Goal: Information Seeking & Learning: Learn about a topic

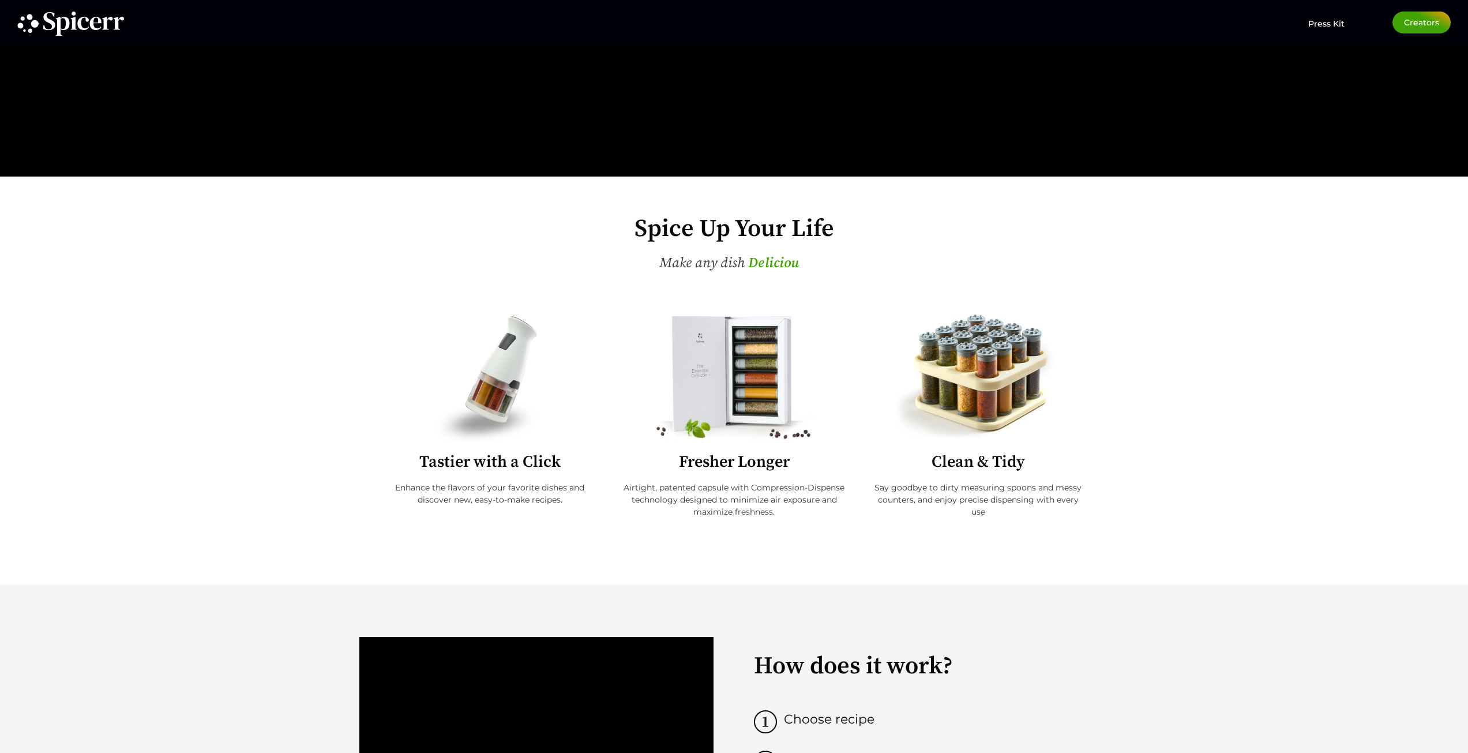
scroll to position [288, 0]
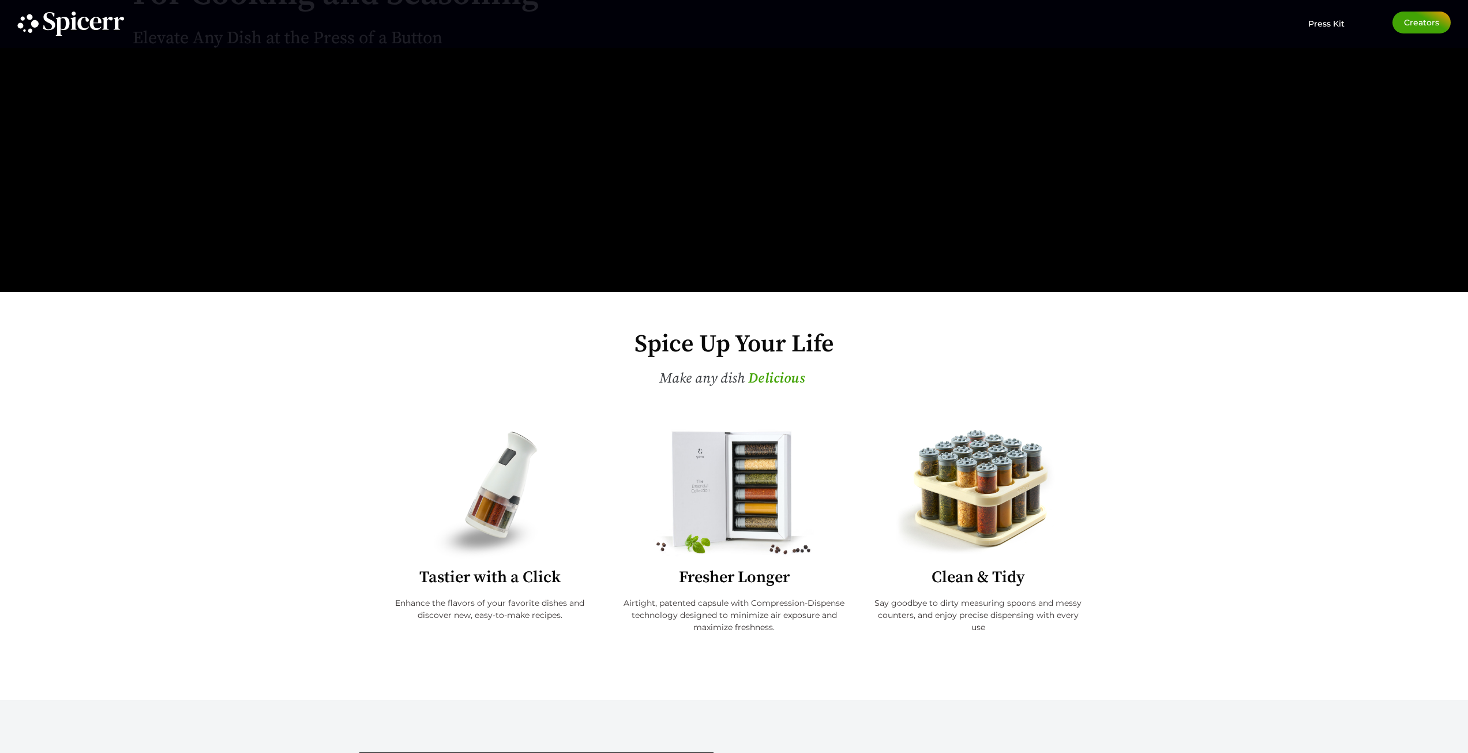
click at [1015, 500] on img at bounding box center [978, 493] width 172 height 129
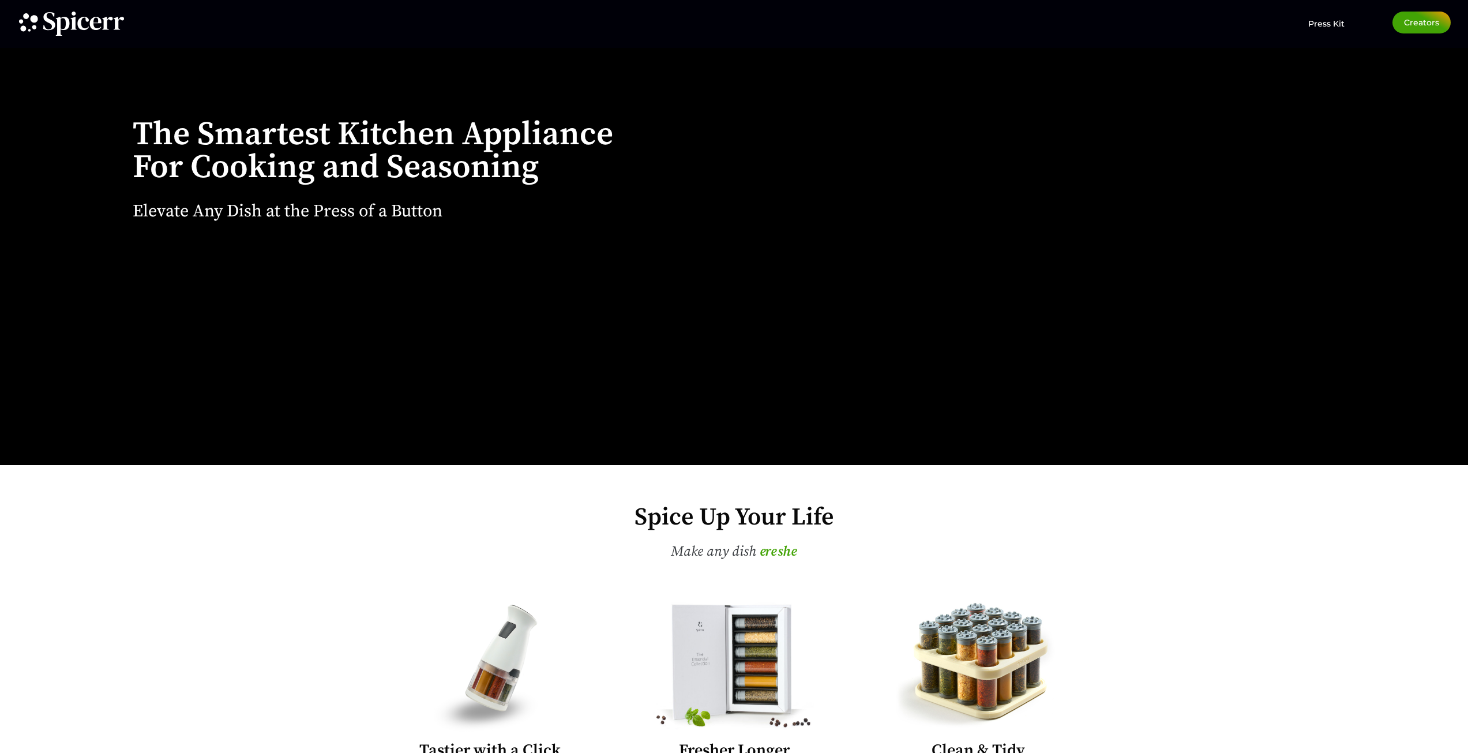
scroll to position [0, 0]
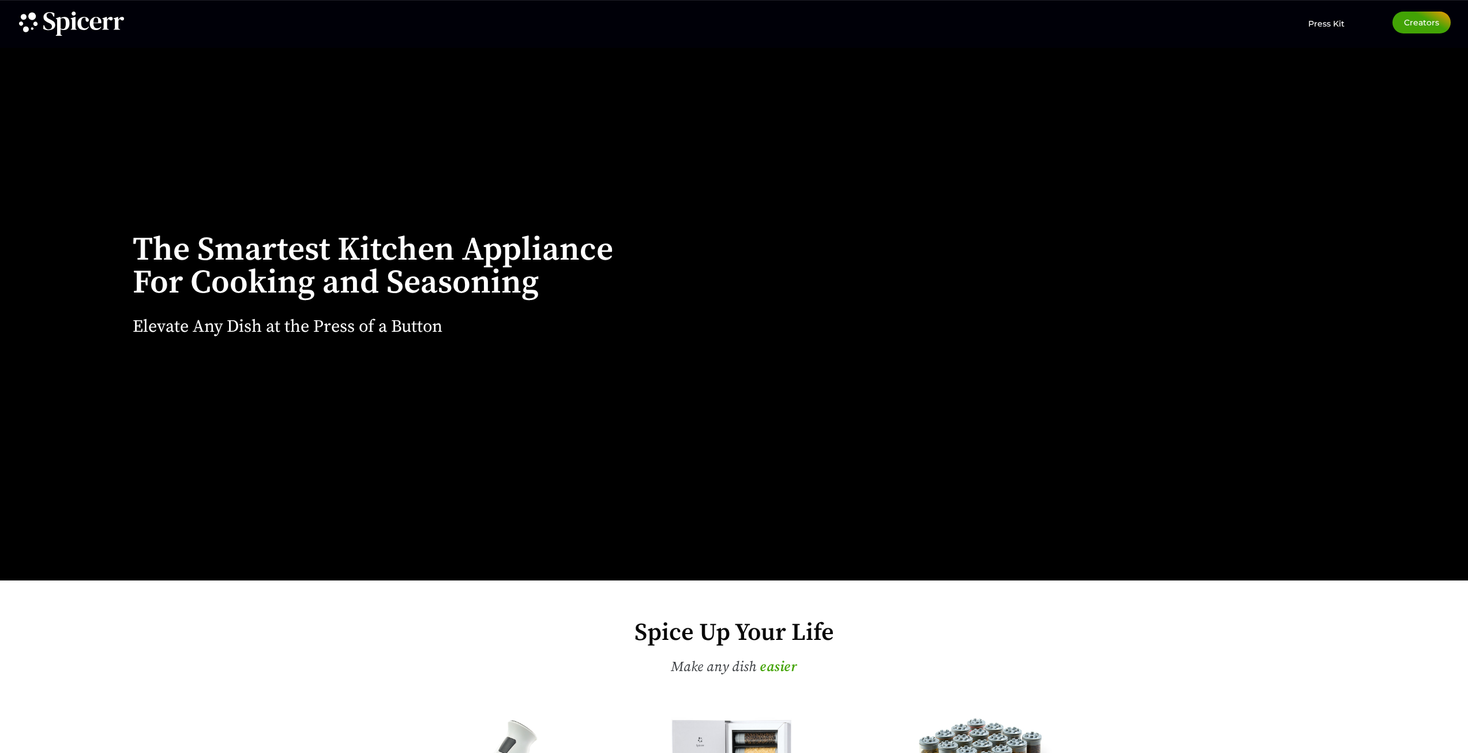
click at [1018, 346] on div at bounding box center [1068, 291] width 685 height 580
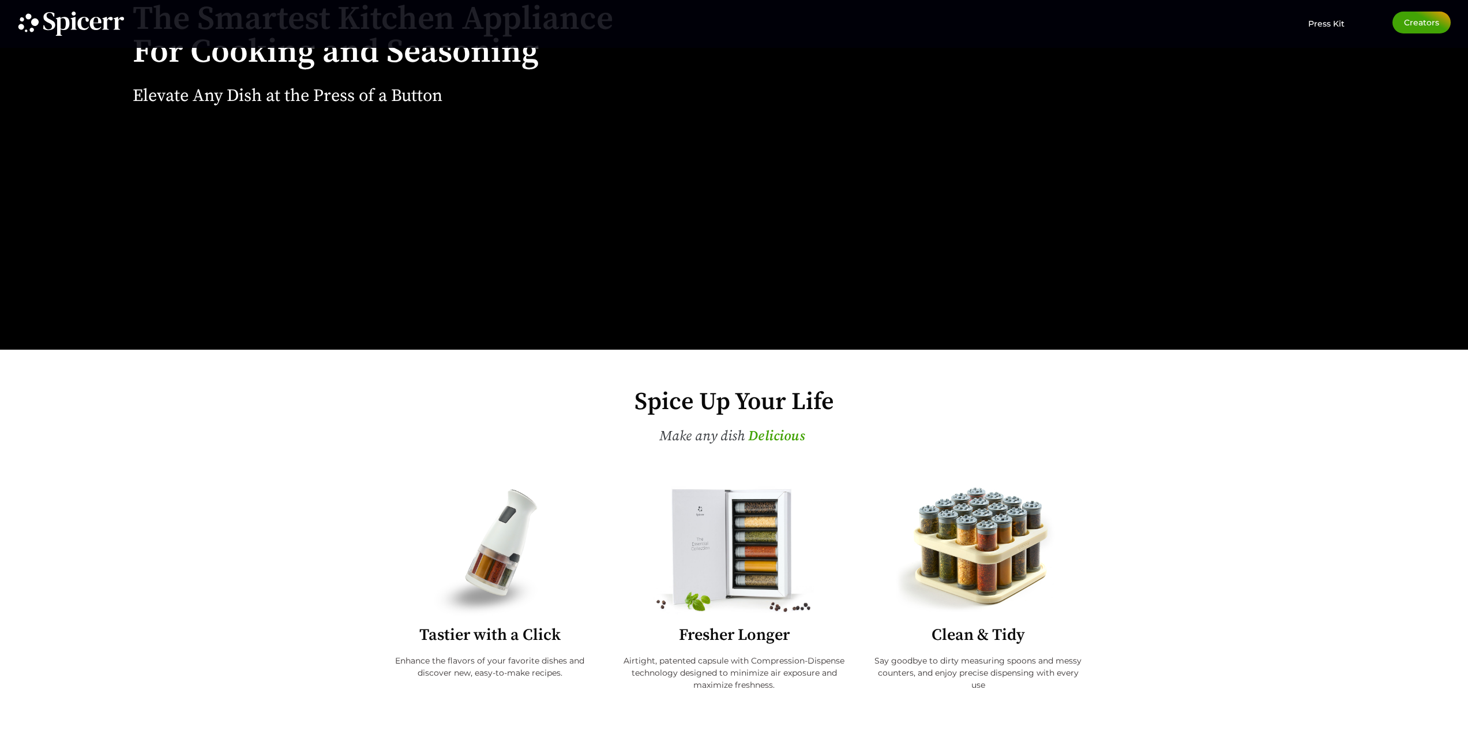
click at [418, 568] on div at bounding box center [490, 551] width 216 height 130
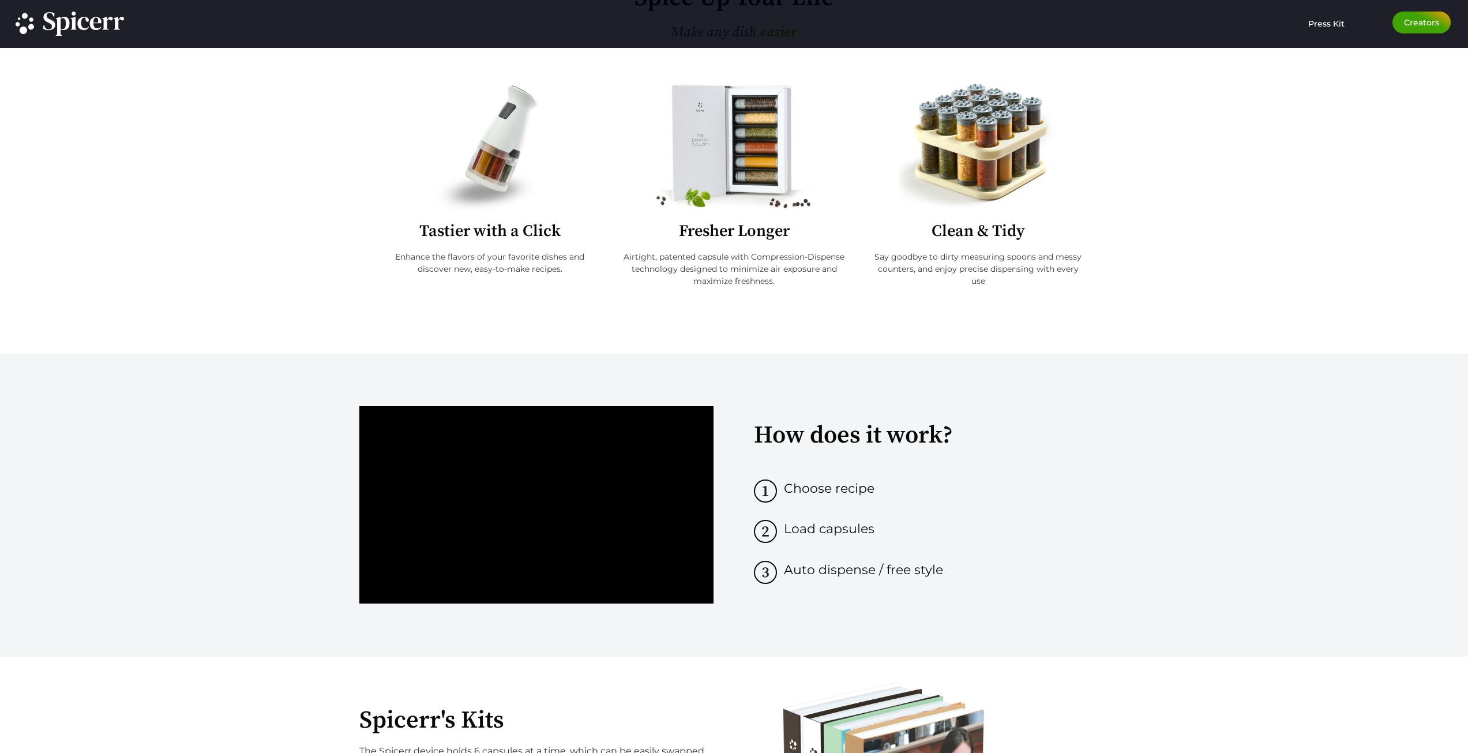
scroll to position [808, 0]
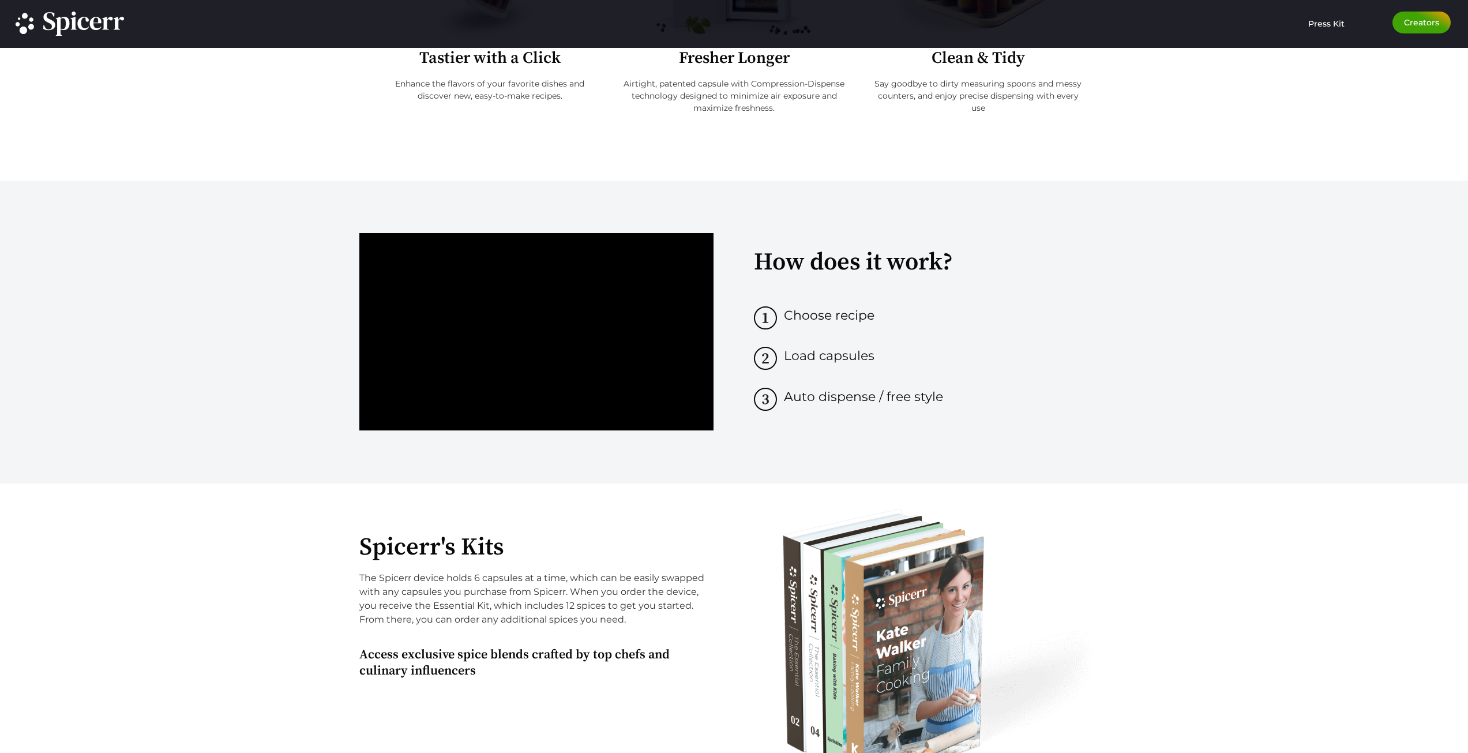
click at [820, 392] on span "Auto dispense / free style" at bounding box center [863, 397] width 159 height 16
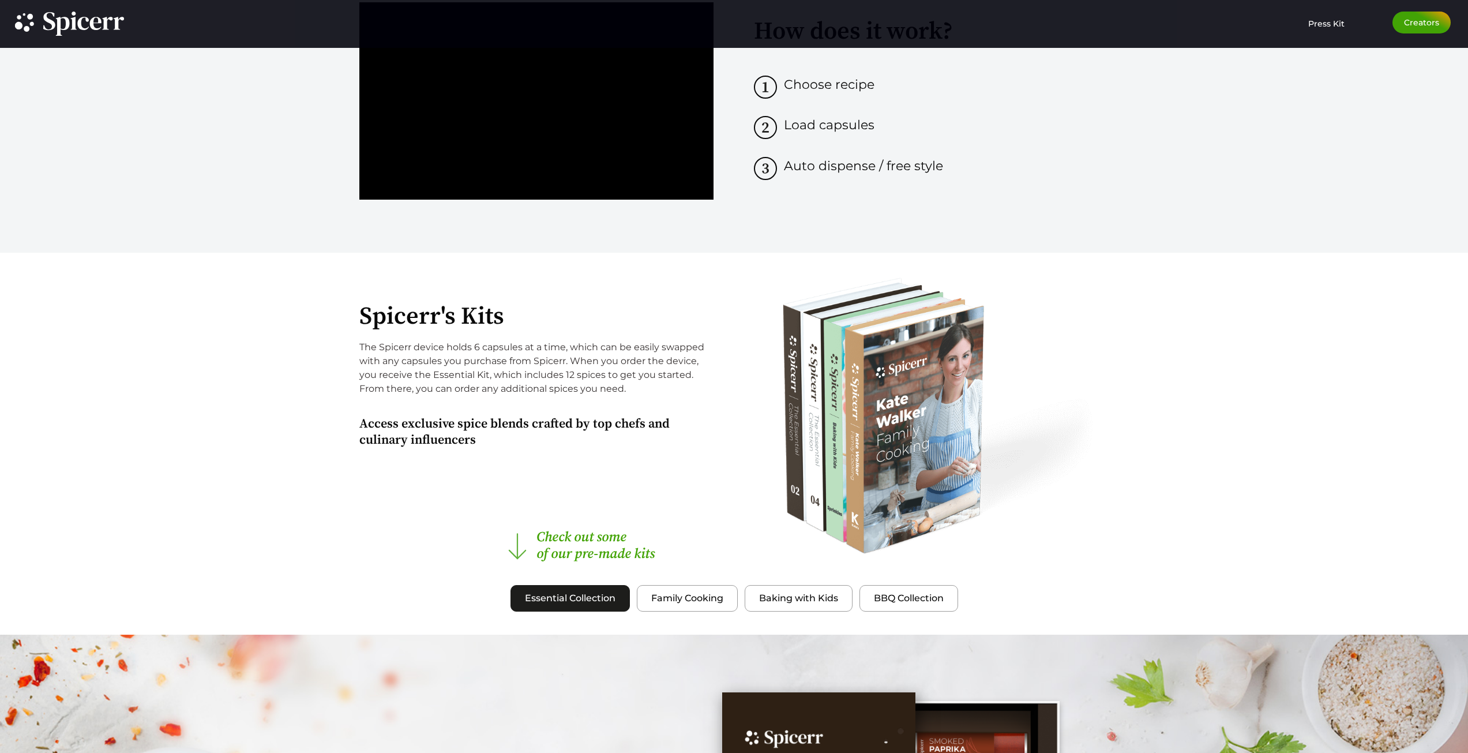
click at [639, 455] on div "Spicerr's Kits The Spicerr device holds 6 capsules at a time, which can be easi…" at bounding box center [538, 416] width 358 height 292
click at [602, 598] on span "Essential Collection" at bounding box center [570, 598] width 91 height 14
click at [584, 591] on span "Essential Collection" at bounding box center [570, 598] width 91 height 14
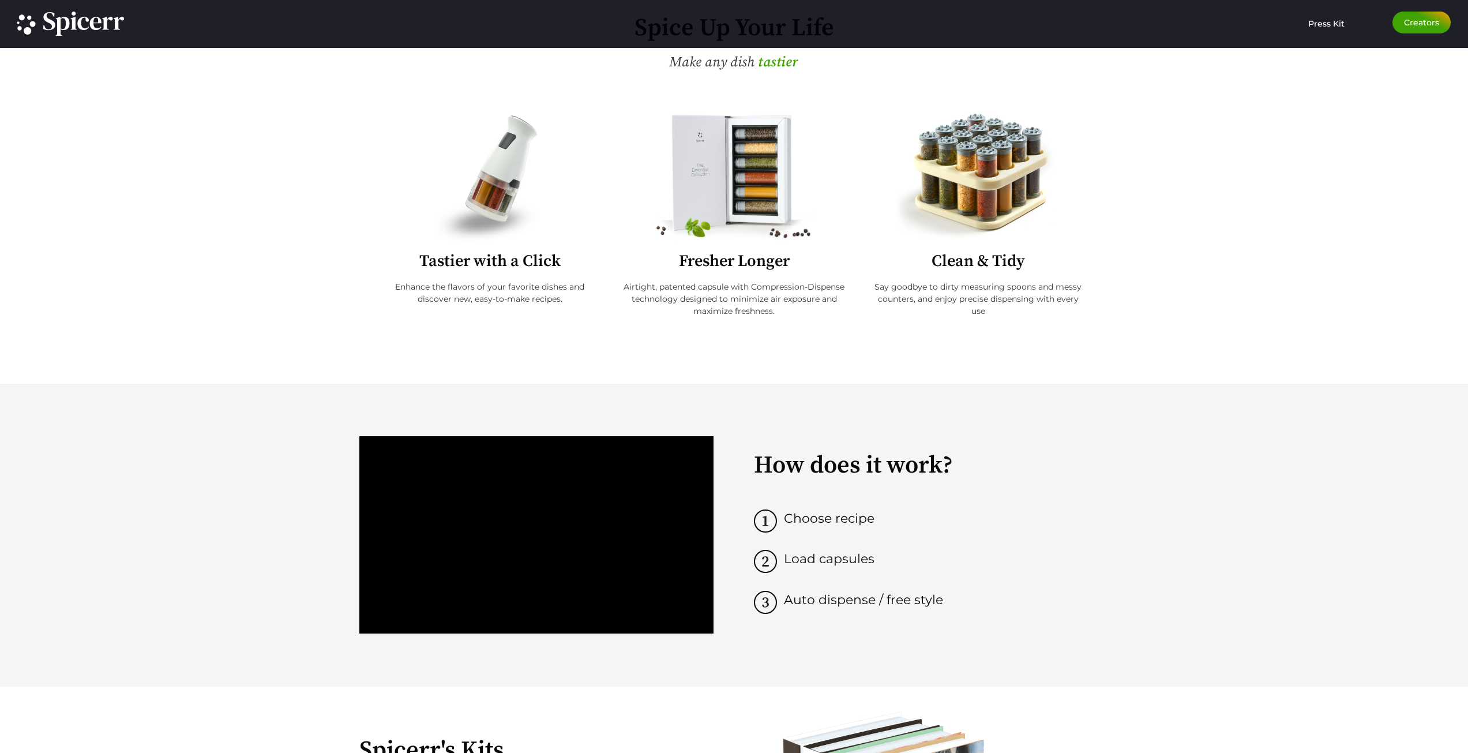
scroll to position [316, 0]
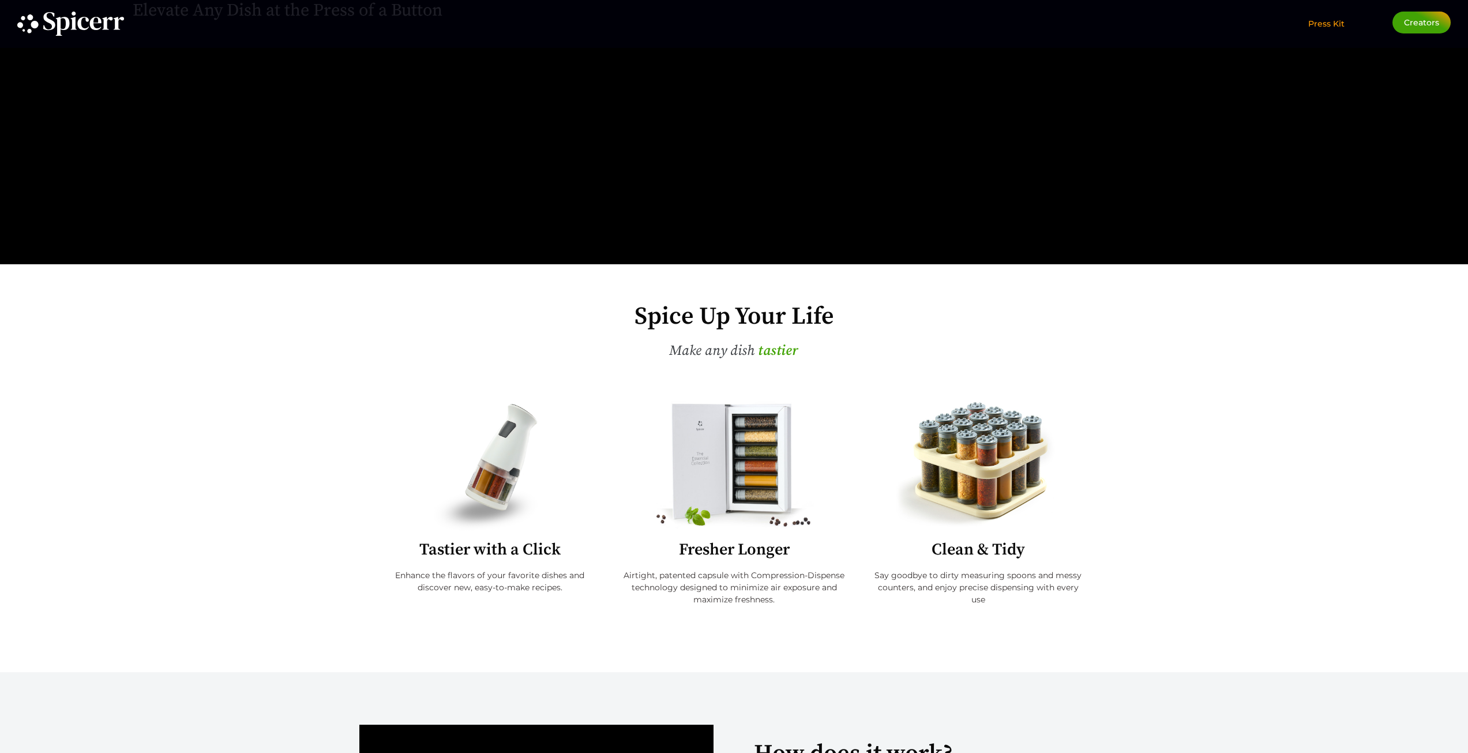
click at [1310, 21] on span "Press Kit" at bounding box center [1326, 23] width 36 height 10
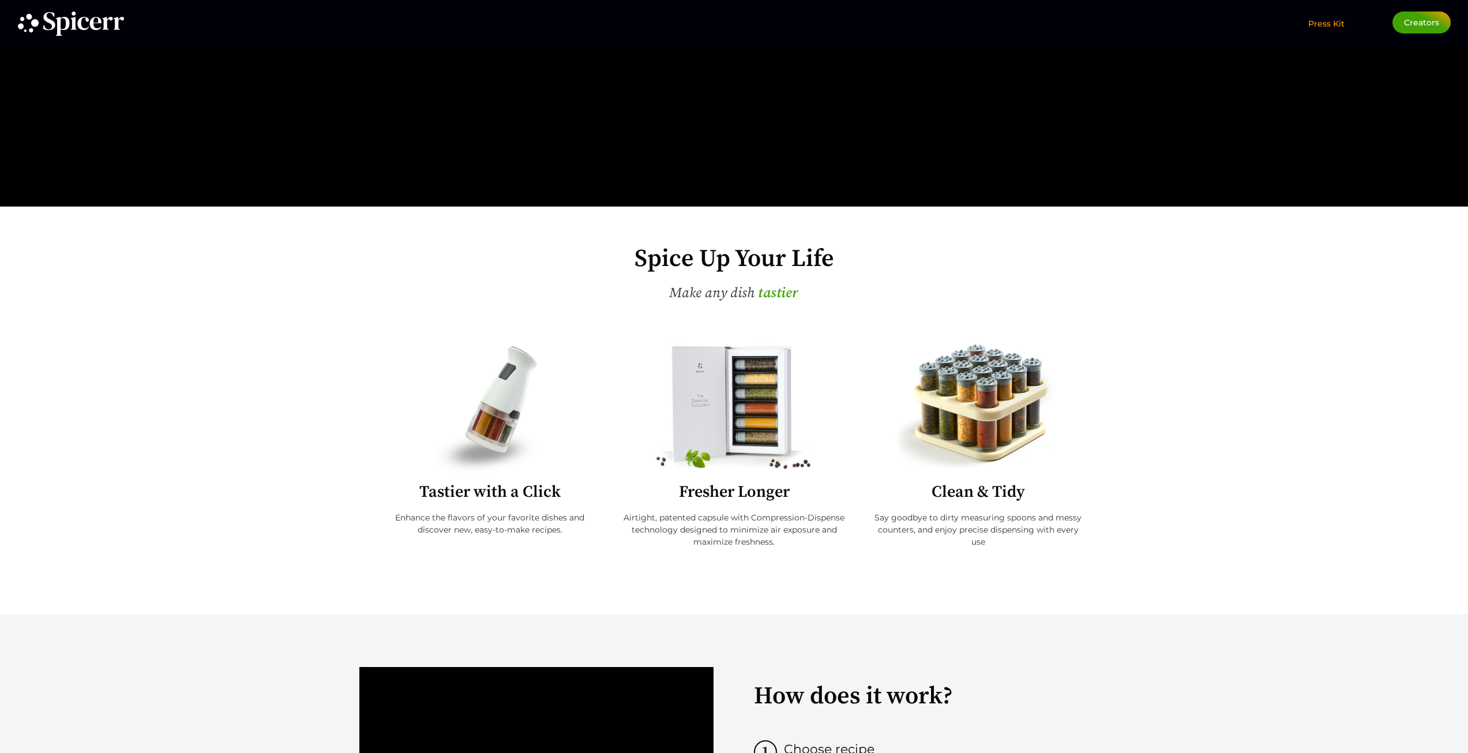
scroll to position [201, 0]
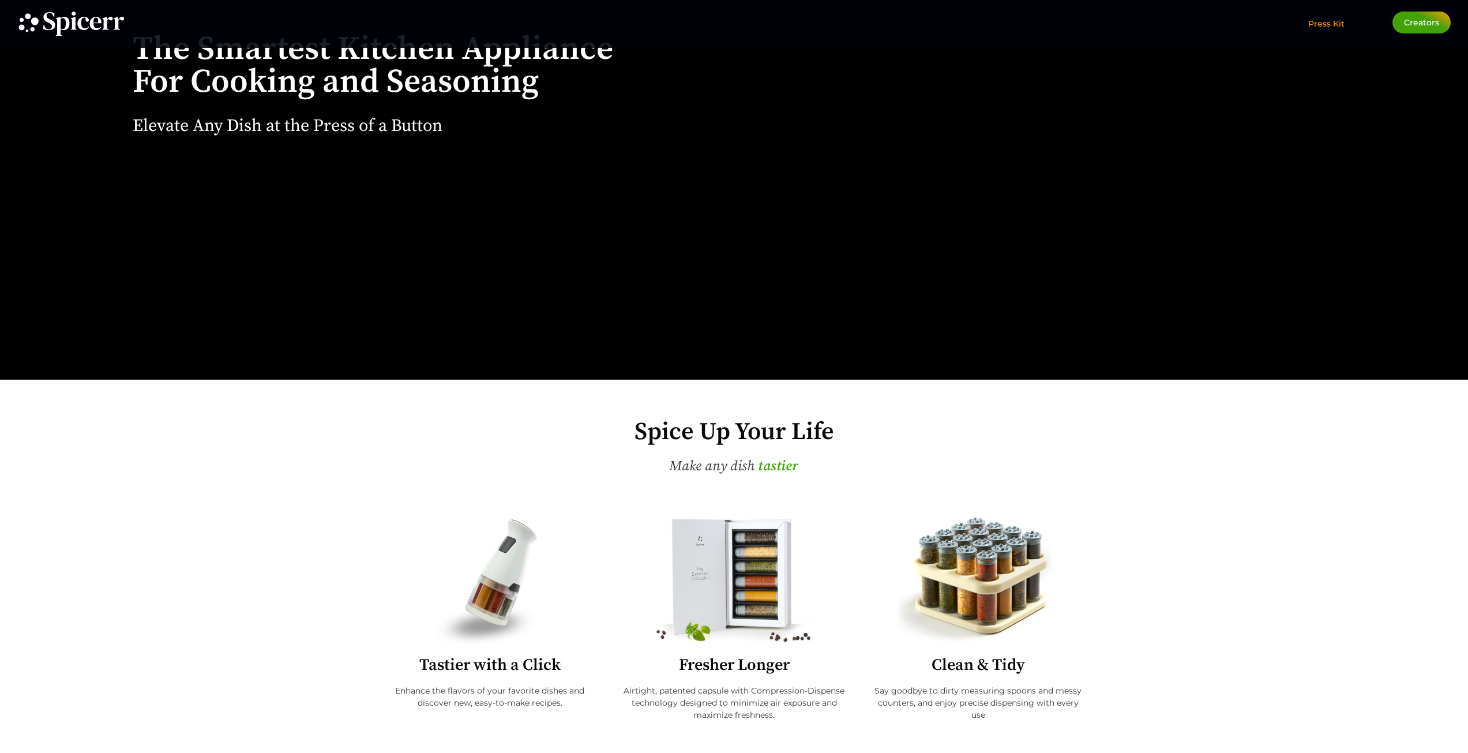
click at [1341, 19] on span "Press Kit" at bounding box center [1326, 23] width 36 height 10
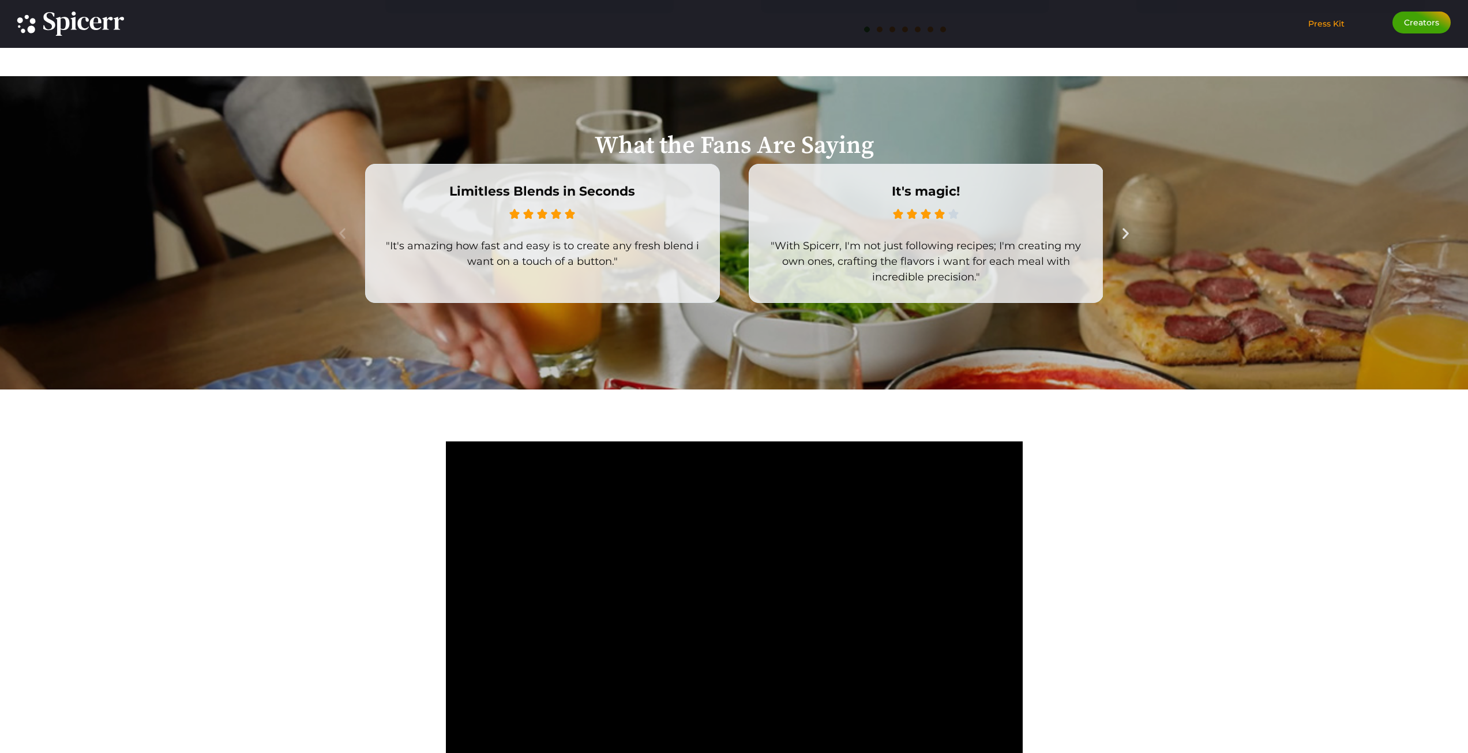
scroll to position [2335, 0]
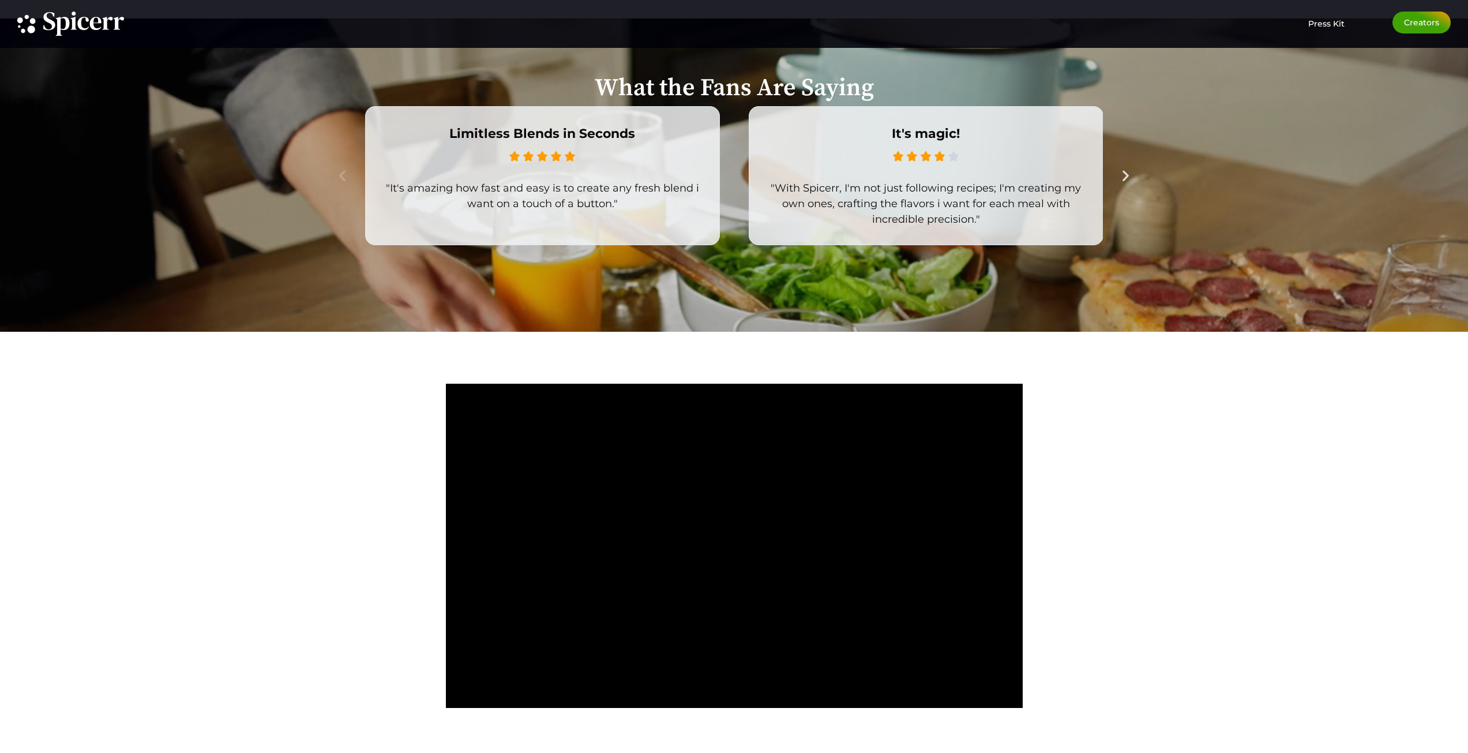
click at [1131, 174] on icon "Next slide" at bounding box center [1126, 175] width 14 height 14
click at [344, 179] on icon "Previous slide" at bounding box center [342, 175] width 14 height 14
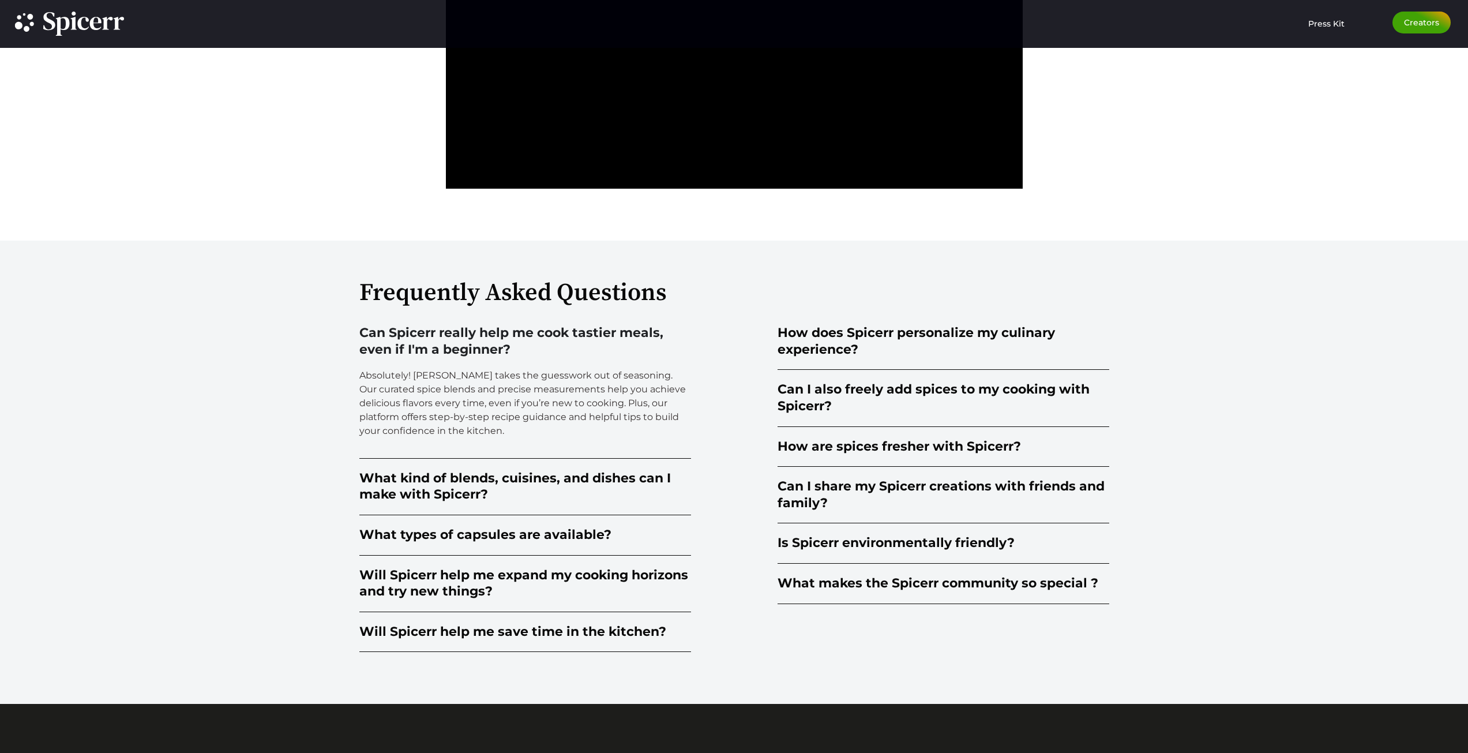
scroll to position [2912, 0]
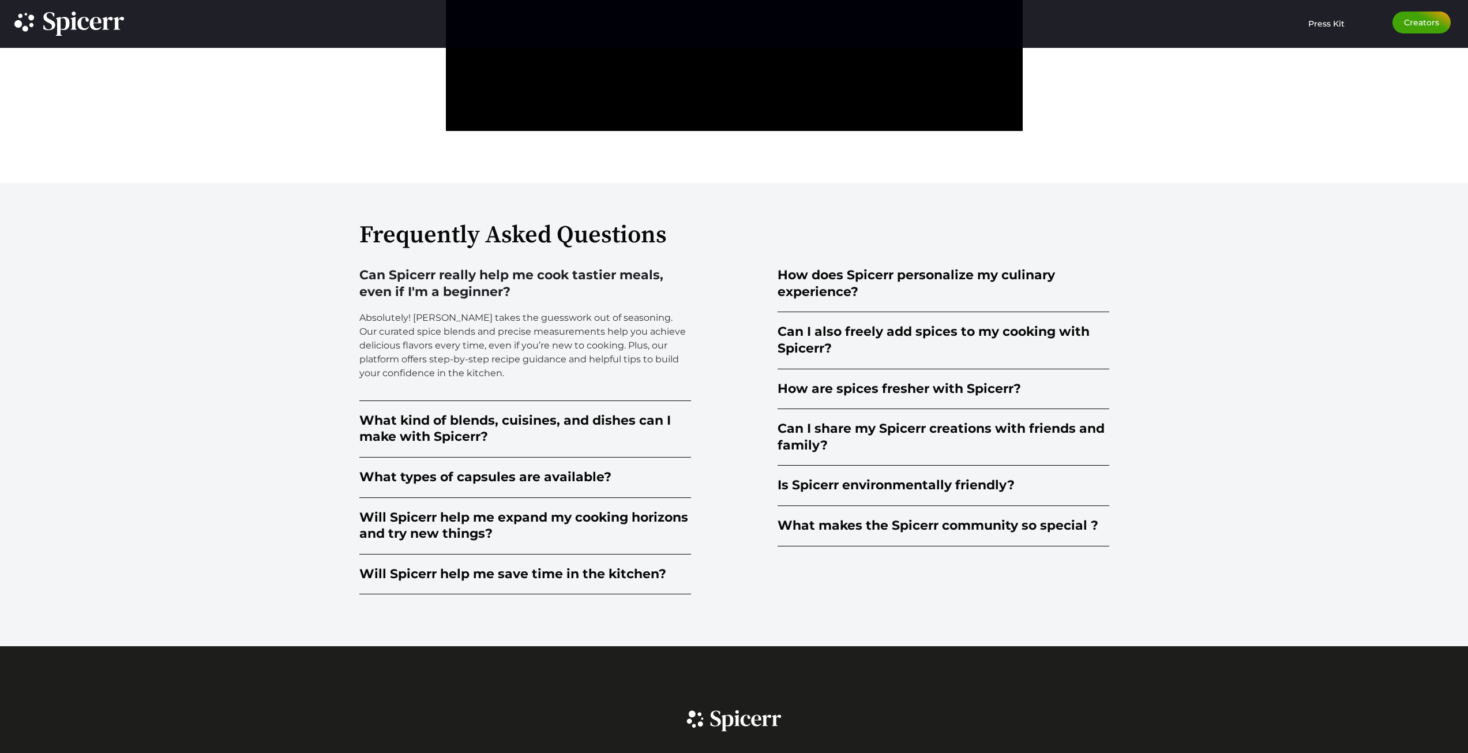
click at [651, 341] on p "Absolutely! Spicerr takes the guesswork out of seasoning. Our curated spice ble…" at bounding box center [525, 345] width 332 height 69
drag, startPoint x: 396, startPoint y: 322, endPoint x: 623, endPoint y: 346, distance: 228.0
click at [623, 346] on p "Absolutely! Spicerr takes the guesswork out of seasoning. Our curated spice ble…" at bounding box center [525, 345] width 332 height 69
click at [624, 346] on p "Absolutely! Spicerr takes the guesswork out of seasoning. Our curated spice ble…" at bounding box center [525, 345] width 332 height 69
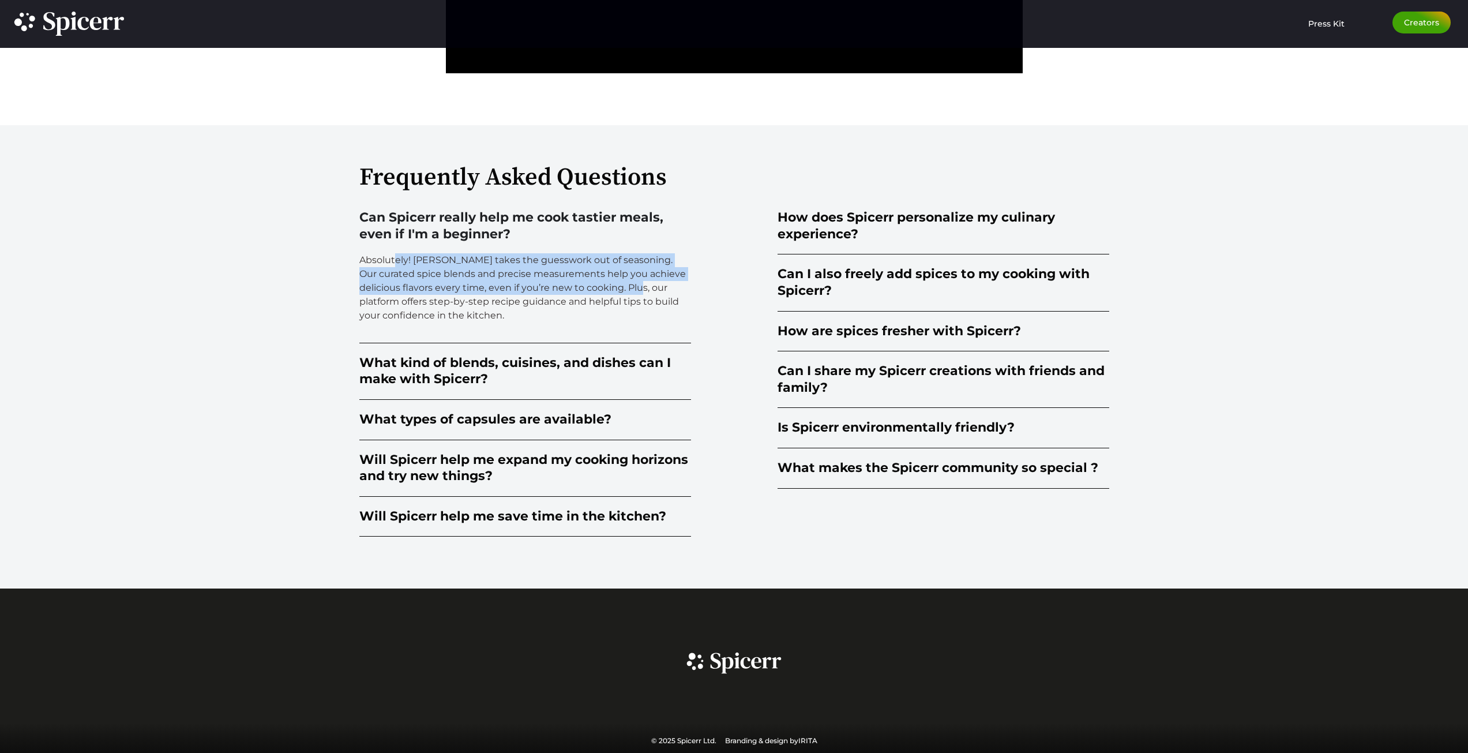
click at [725, 273] on div "Can Spicerr really help me cook tastier meals, even if I'm a beginner? Absolute…" at bounding box center [545, 367] width 372 height 339
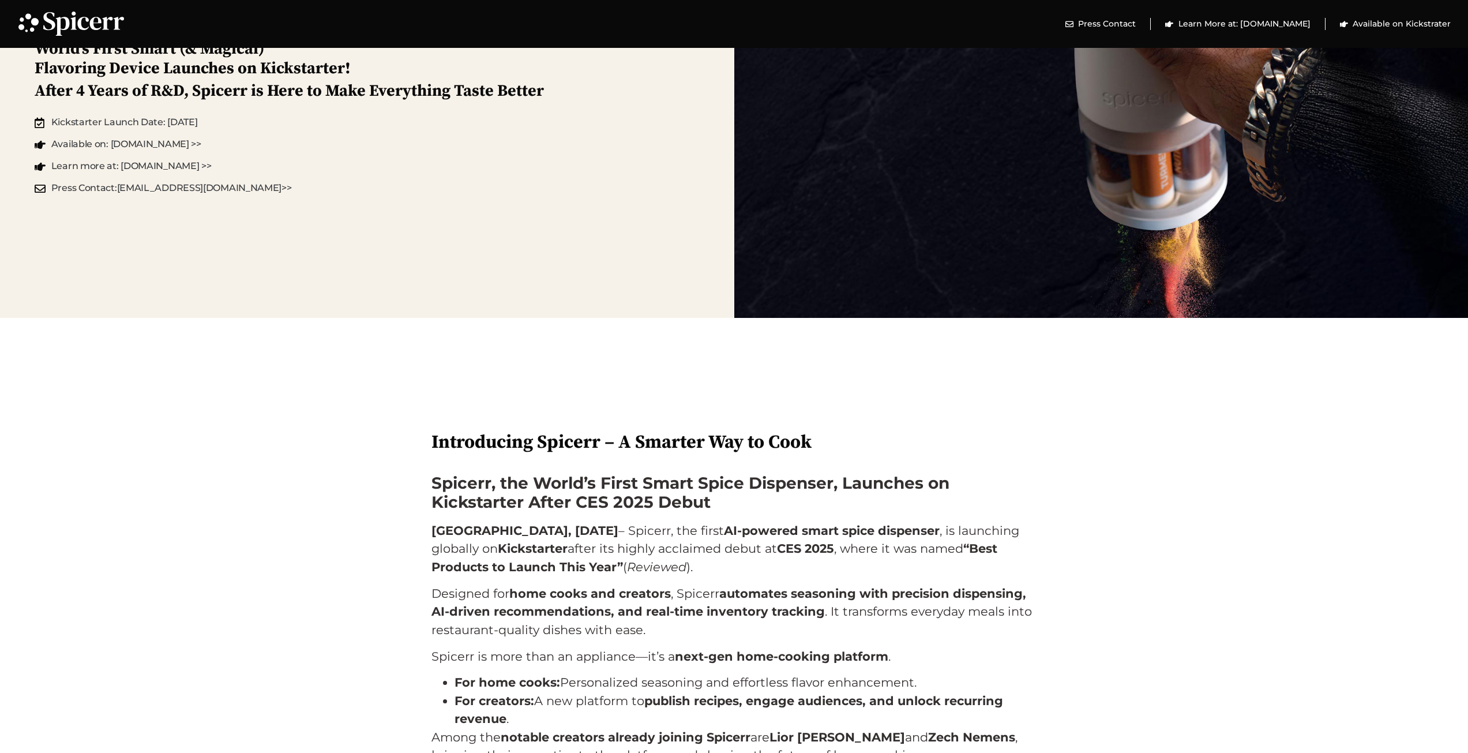
scroll to position [288, 0]
